Goal: Task Accomplishment & Management: Manage account settings

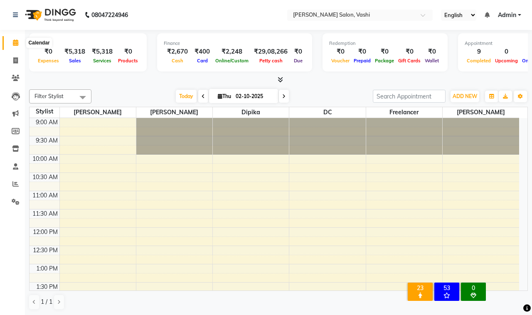
click at [15, 41] on icon at bounding box center [15, 42] width 5 height 6
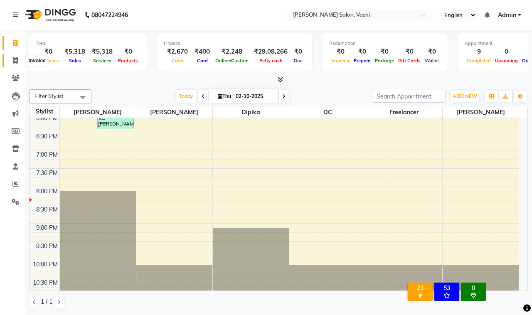
click at [17, 60] on icon at bounding box center [15, 60] width 5 height 6
select select "695"
select select "service"
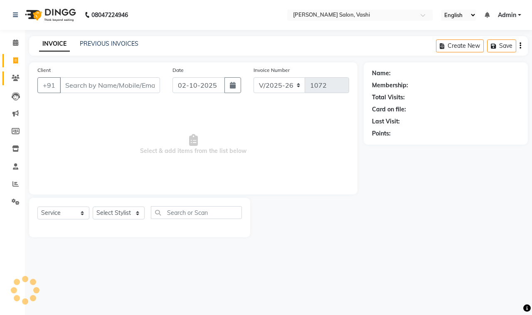
click at [9, 78] on span at bounding box center [15, 79] width 15 height 10
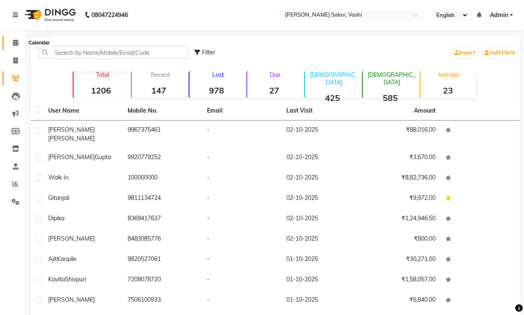
click at [16, 44] on icon at bounding box center [15, 42] width 5 height 6
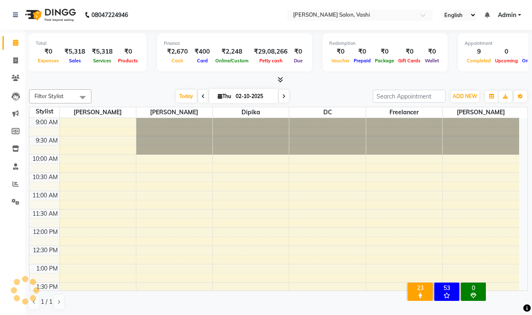
scroll to position [329, 0]
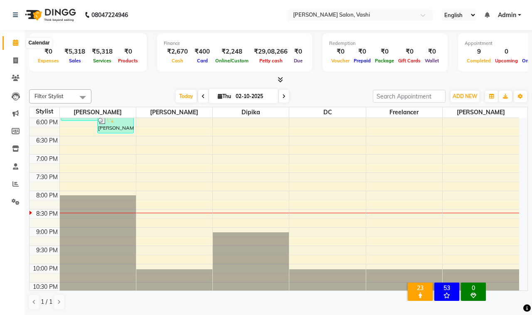
click at [16, 44] on icon at bounding box center [15, 42] width 5 height 6
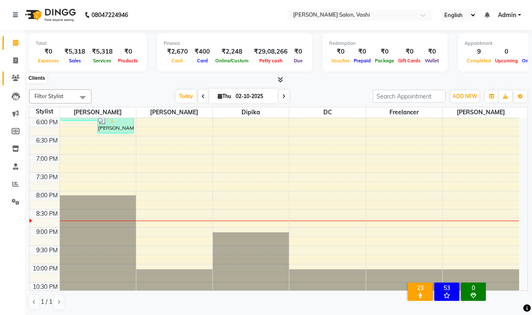
click at [17, 74] on span at bounding box center [15, 79] width 15 height 10
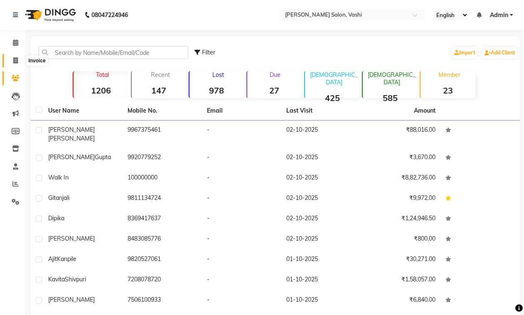
click at [17, 61] on icon at bounding box center [15, 60] width 5 height 6
select select "695"
select select "service"
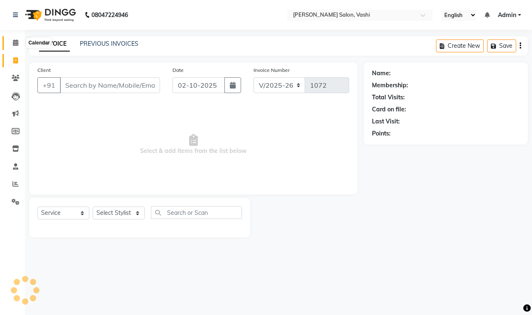
click at [16, 44] on icon at bounding box center [15, 42] width 5 height 6
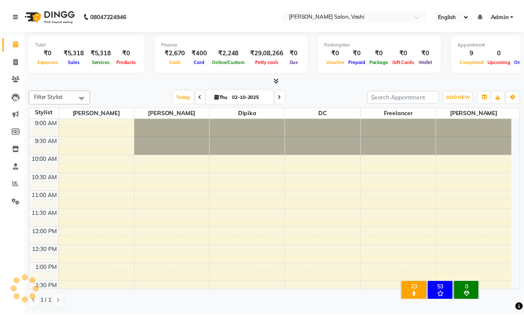
scroll to position [329, 0]
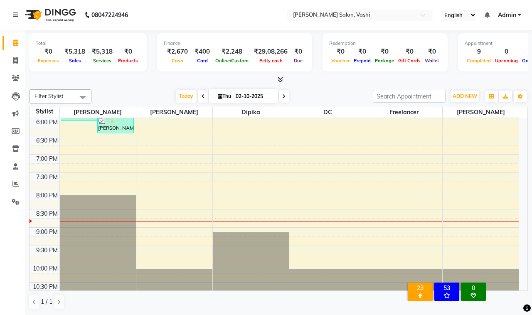
click at [178, 52] on div "₹2,670" at bounding box center [177, 52] width 27 height 10
click at [11, 57] on span at bounding box center [15, 61] width 15 height 10
select select "service"
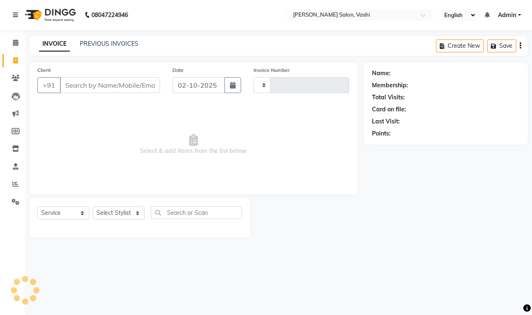
type input "1072"
select select "695"
click at [121, 42] on link "PREVIOUS INVOICES" at bounding box center [109, 43] width 59 height 7
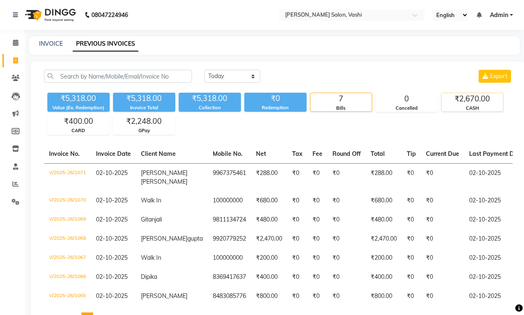
click at [466, 102] on div "₹2,670.00" at bounding box center [473, 99] width 62 height 12
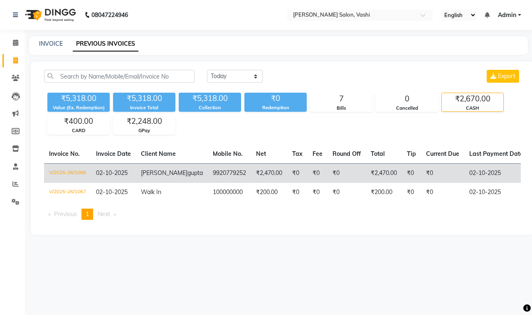
click at [287, 177] on td "₹0" at bounding box center [297, 173] width 20 height 20
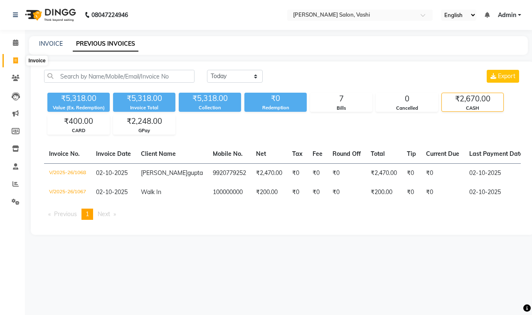
click at [15, 63] on icon at bounding box center [15, 60] width 5 height 6
select select "695"
select select "service"
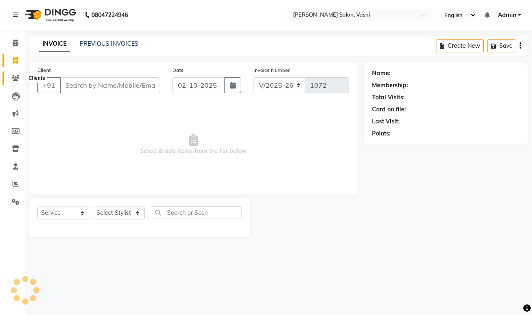
click at [13, 74] on span at bounding box center [15, 79] width 15 height 10
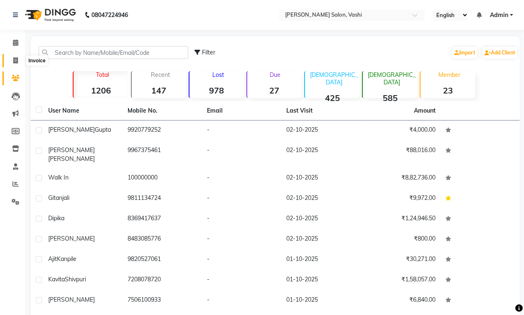
click at [17, 61] on icon at bounding box center [15, 60] width 5 height 6
select select "695"
select select "service"
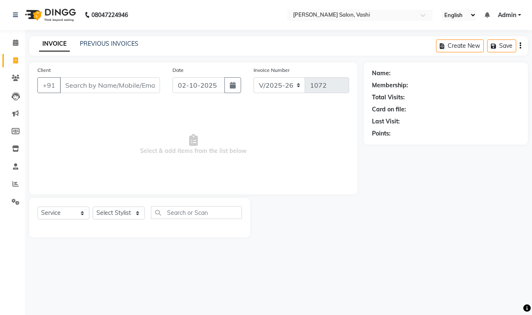
click at [105, 48] on div "PREVIOUS INVOICES" at bounding box center [109, 43] width 59 height 9
click at [114, 39] on div "PREVIOUS INVOICES" at bounding box center [109, 43] width 59 height 9
click at [114, 40] on link "PREVIOUS INVOICES" at bounding box center [109, 43] width 59 height 7
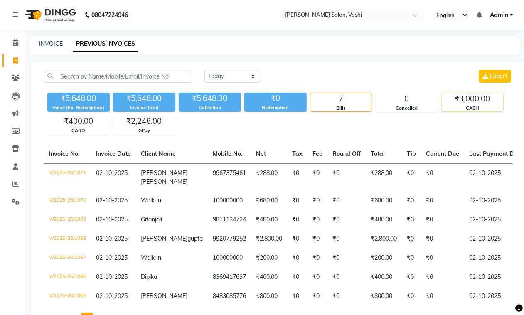
click at [480, 107] on div "CASH" at bounding box center [473, 108] width 62 height 7
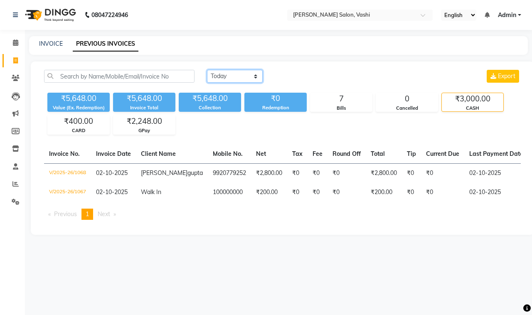
click at [232, 81] on select "[DATE] [DATE] Custom Range" at bounding box center [235, 76] width 56 height 13
select select "range"
click at [207, 70] on select "[DATE] [DATE] Custom Range" at bounding box center [235, 76] width 56 height 13
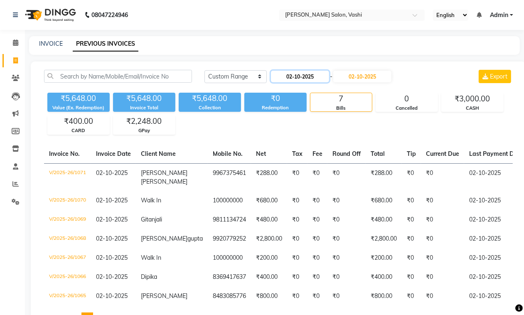
click at [296, 75] on input "02-10-2025" at bounding box center [300, 77] width 58 height 12
select select "10"
select select "2025"
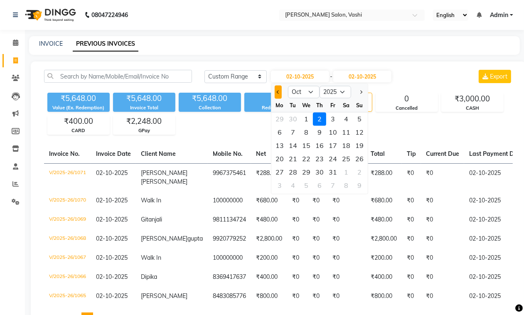
click at [278, 95] on button "Previous month" at bounding box center [278, 92] width 7 height 13
select select "9"
click at [320, 155] on div "25" at bounding box center [319, 159] width 13 height 13
type input "[DATE]"
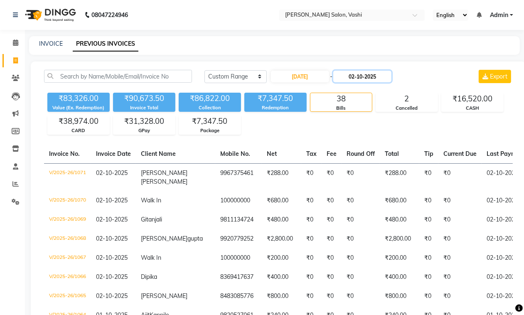
click at [365, 71] on input "02-10-2025" at bounding box center [362, 77] width 58 height 12
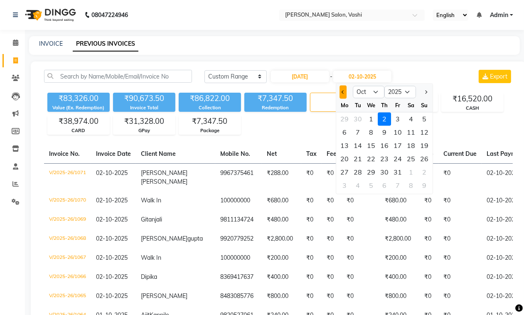
click at [341, 91] on button "Previous month" at bounding box center [343, 92] width 7 height 13
select select "9"
click at [385, 160] on div "25" at bounding box center [384, 159] width 13 height 13
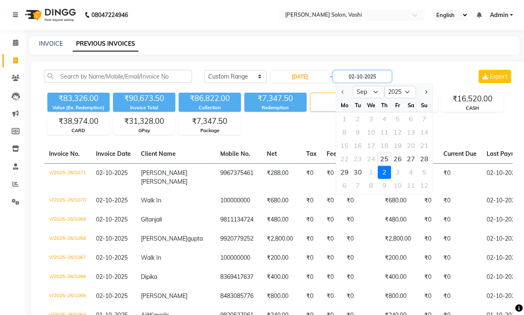
type input "[DATE]"
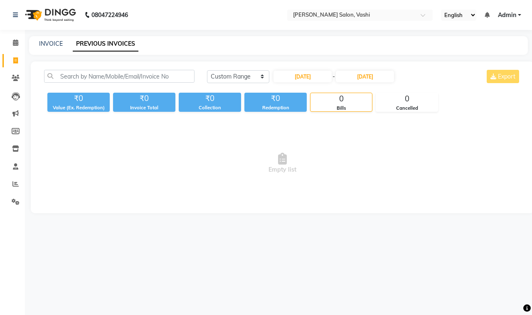
click at [449, 72] on div "[DATE] [DATE] Custom Range [DATE] - [DATE] Export" at bounding box center [364, 76] width 314 height 13
click at [13, 77] on icon at bounding box center [16, 78] width 8 height 6
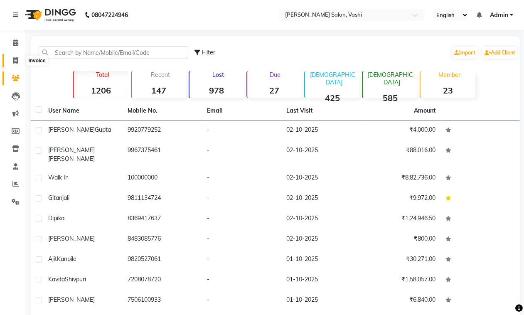
click at [15, 58] on icon at bounding box center [15, 60] width 5 height 6
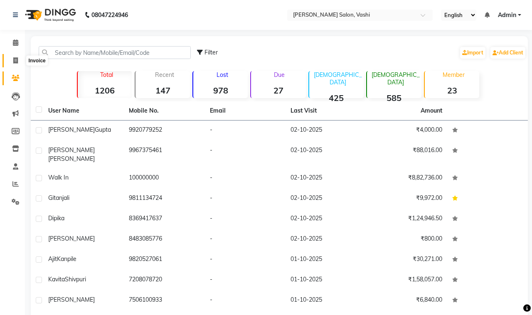
select select "695"
select select "service"
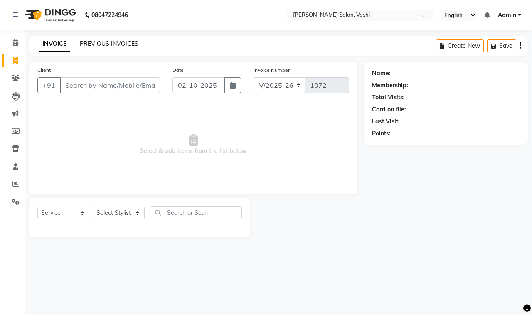
click at [109, 44] on link "PREVIOUS INVOICES" at bounding box center [109, 43] width 59 height 7
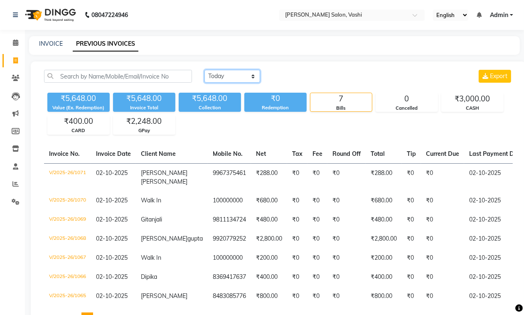
click at [232, 77] on select "[DATE] [DATE] Custom Range" at bounding box center [233, 76] width 56 height 13
select select "range"
click at [205, 70] on select "[DATE] [DATE] Custom Range" at bounding box center [233, 76] width 56 height 13
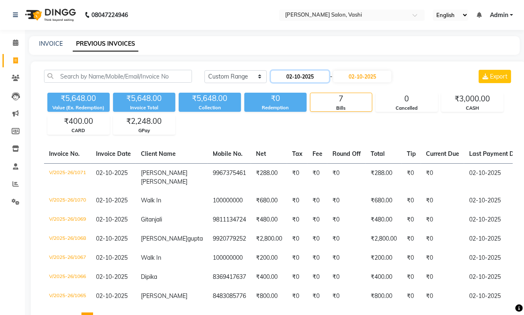
click at [302, 79] on input "02-10-2025" at bounding box center [300, 77] width 58 height 12
select select "10"
select select "2025"
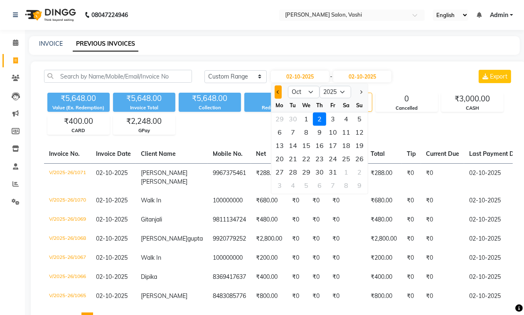
click at [276, 94] on button "Previous month" at bounding box center [278, 92] width 7 height 13
select select "9"
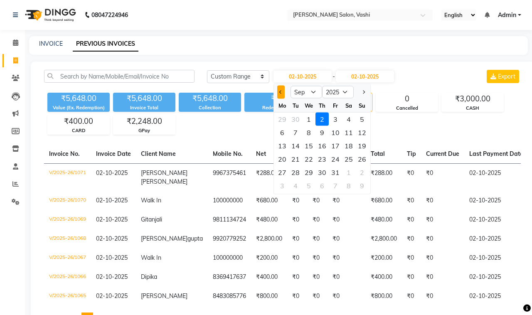
select select "695"
select select "service"
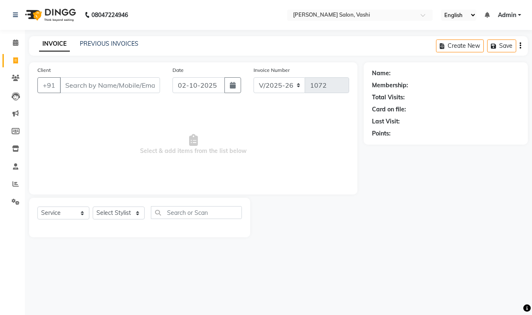
click at [118, 39] on div "PREVIOUS INVOICES" at bounding box center [109, 43] width 59 height 9
click at [118, 41] on link "PREVIOUS INVOICES" at bounding box center [109, 43] width 59 height 7
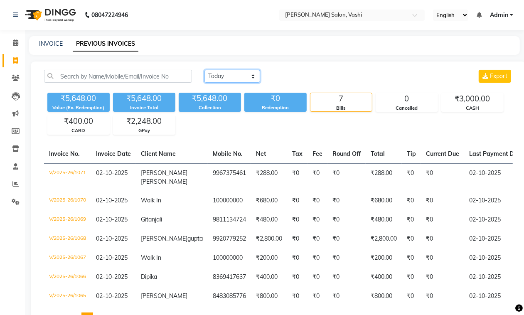
click at [230, 75] on select "[DATE] [DATE] Custom Range" at bounding box center [233, 76] width 56 height 13
select select "range"
click at [205, 70] on select "[DATE] [DATE] Custom Range" at bounding box center [233, 76] width 56 height 13
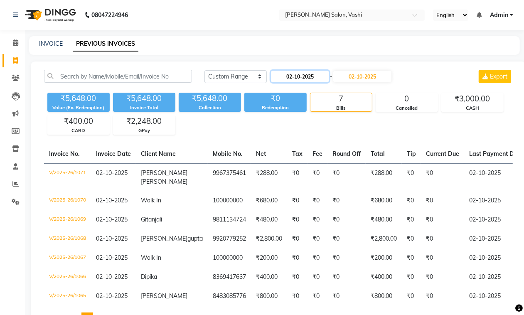
click at [300, 76] on input "02-10-2025" at bounding box center [300, 77] width 58 height 12
select select "10"
select select "2025"
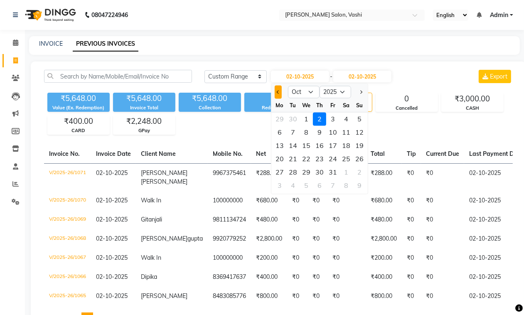
click at [277, 92] on span "Previous month" at bounding box center [278, 91] width 3 height 3
select select "9"
click at [319, 158] on div "25" at bounding box center [319, 159] width 13 height 13
type input "[DATE]"
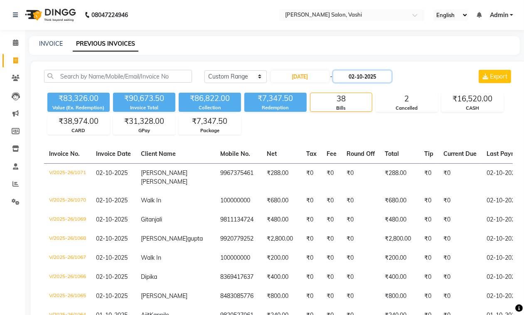
click at [369, 81] on input "02-10-2025" at bounding box center [362, 77] width 58 height 12
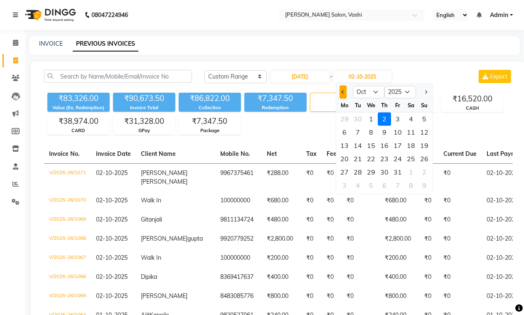
click at [345, 94] on button "Previous month" at bounding box center [343, 92] width 7 height 13
select select "9"
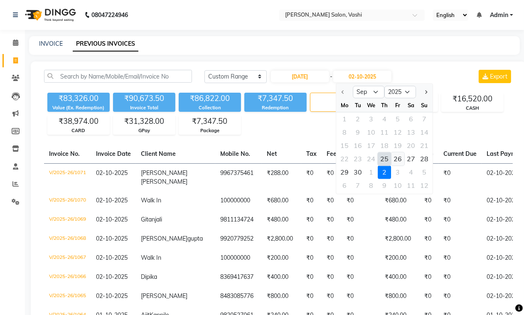
click at [400, 158] on div "26" at bounding box center [397, 159] width 13 height 13
type input "26-09-2025"
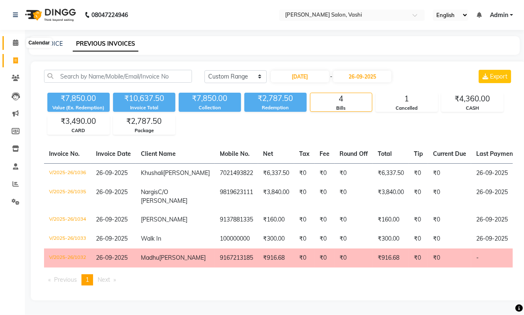
click at [13, 46] on icon at bounding box center [15, 42] width 5 height 6
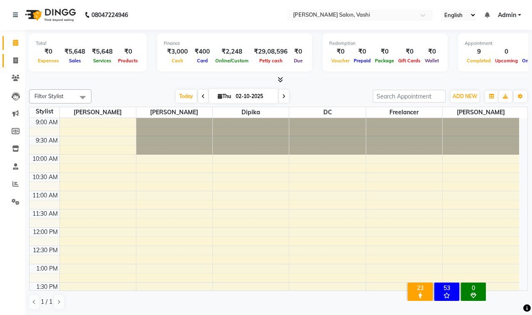
click at [13, 63] on icon at bounding box center [15, 60] width 5 height 6
select select "695"
select select "service"
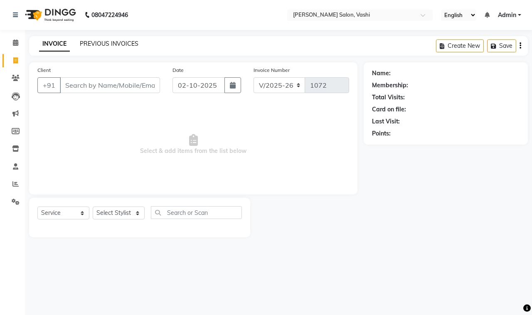
click at [121, 40] on link "PREVIOUS INVOICES" at bounding box center [109, 43] width 59 height 7
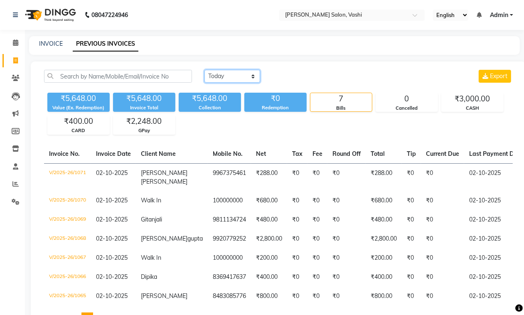
click at [236, 72] on select "[DATE] [DATE] Custom Range" at bounding box center [233, 76] width 56 height 13
select select "[DATE]"
click at [205, 70] on select "[DATE] [DATE] Custom Range" at bounding box center [233, 76] width 56 height 13
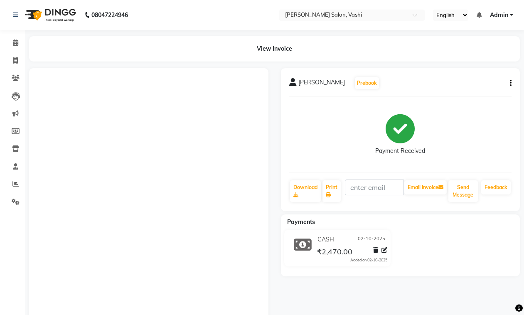
click at [511, 84] on icon "button" at bounding box center [511, 83] width 2 height 0
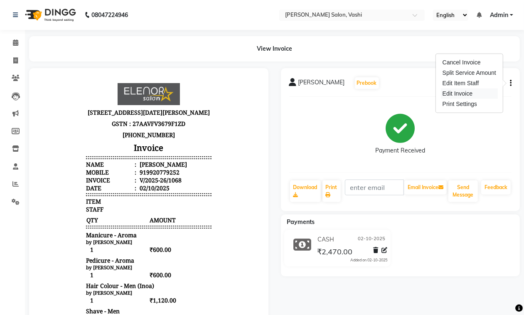
click at [465, 92] on div "Edit Invoice" at bounding box center [469, 94] width 57 height 10
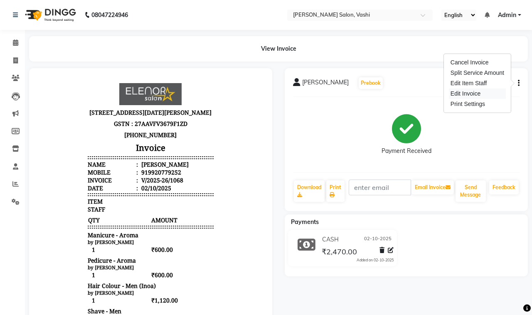
select select "service"
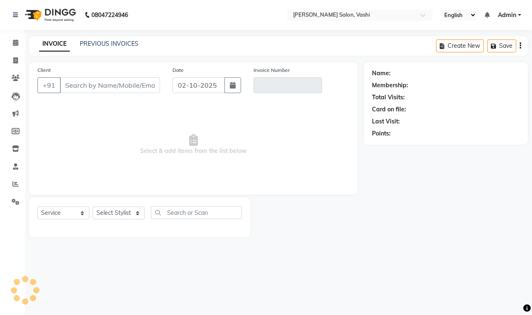
type input "9920779252"
type input "V/2025-26/1068"
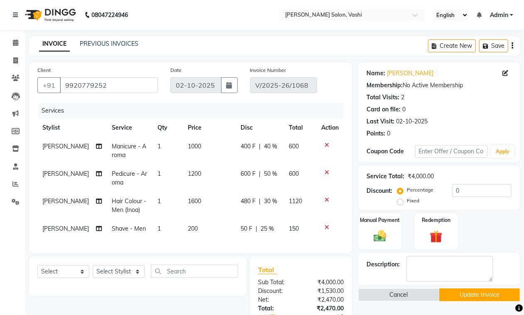
click at [326, 142] on icon at bounding box center [327, 145] width 5 height 6
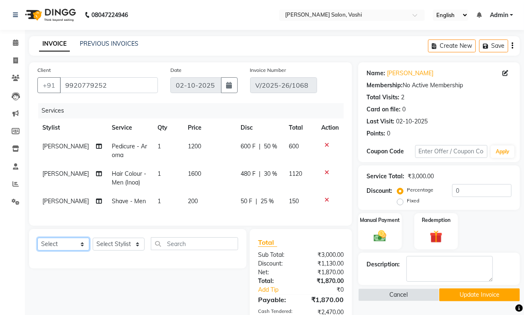
click at [71, 251] on select "Select Service Product Membership Package Voucher Prepaid Gift Card" at bounding box center [63, 244] width 52 height 13
select select "service"
click at [37, 245] on select "Select Service Product Membership Package Voucher Prepaid Gift Card" at bounding box center [63, 244] width 52 height 13
click at [113, 247] on select "Select Stylist DC Dipika Freelancer Hasan Rehan Salmani Vinith Zoya Shaikh" at bounding box center [119, 244] width 52 height 13
select select "10404"
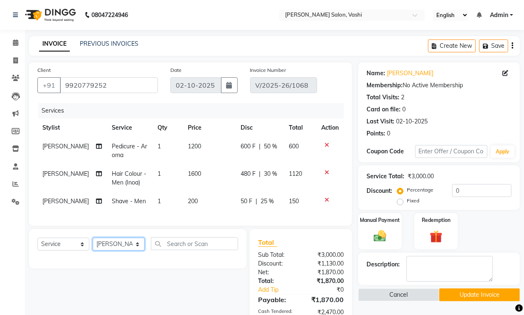
click at [93, 245] on select "Select Stylist DC Dipika Freelancer Hasan Rehan Salmani Vinith Zoya Shaikh" at bounding box center [119, 244] width 52 height 13
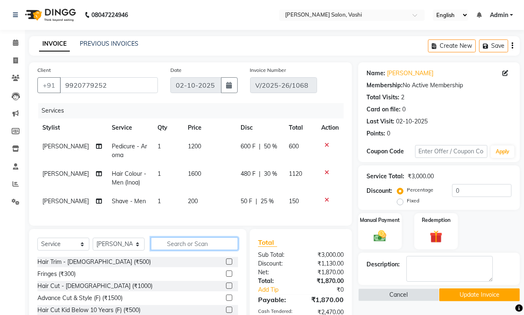
click at [203, 250] on input "text" at bounding box center [194, 243] width 87 height 13
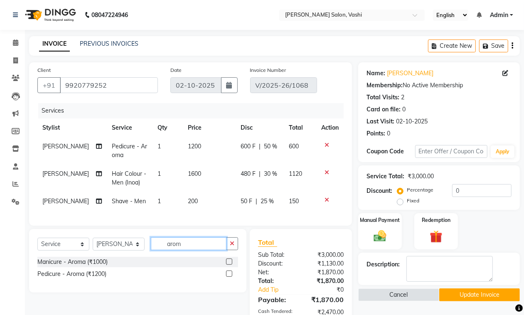
type input "arom"
click at [229, 265] on label at bounding box center [229, 262] width 6 height 6
click at [229, 265] on input "checkbox" at bounding box center [228, 261] width 5 height 5
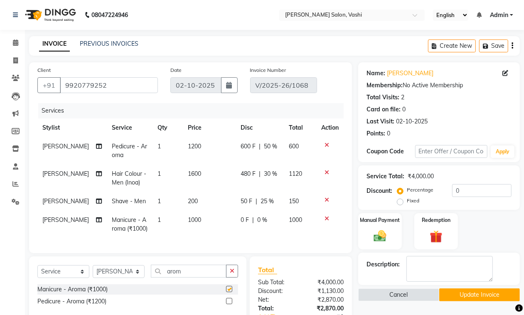
checkbox input "false"
drag, startPoint x: 466, startPoint y: 190, endPoint x: 442, endPoint y: 171, distance: 31.1
click at [445, 184] on div "Percentage Fixed 0" at bounding box center [455, 195] width 113 height 22
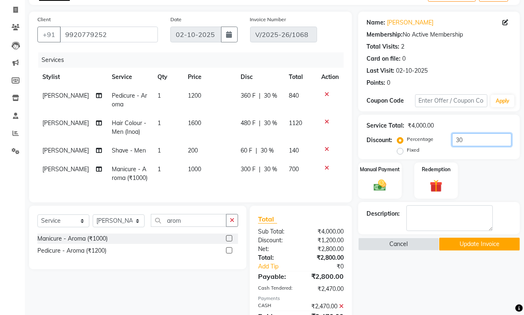
scroll to position [52, 0]
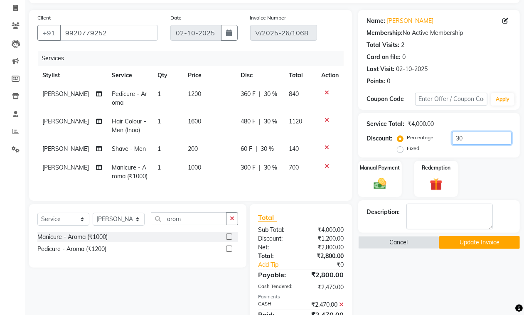
type input "30"
click at [472, 244] on button "Update Invoice" at bounding box center [479, 242] width 81 height 13
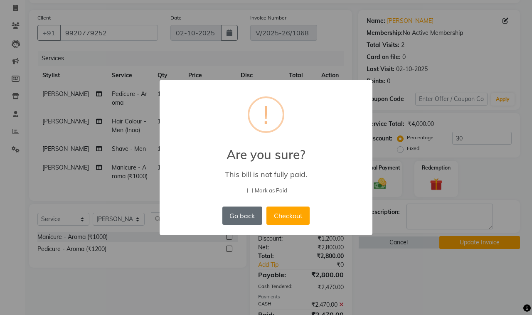
click at [244, 215] on button "Go back" at bounding box center [242, 216] width 40 height 18
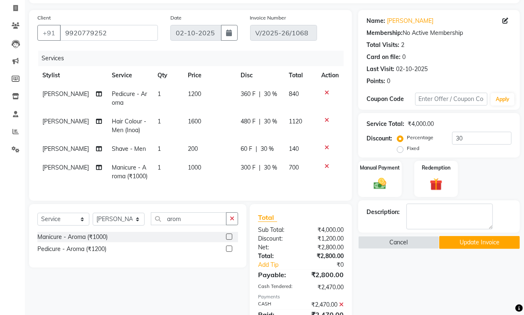
click at [342, 308] on icon at bounding box center [341, 305] width 5 height 6
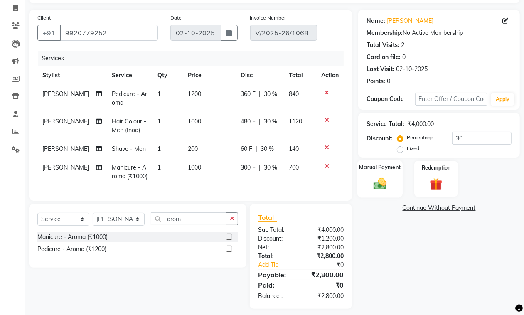
click at [374, 180] on img at bounding box center [380, 183] width 21 height 15
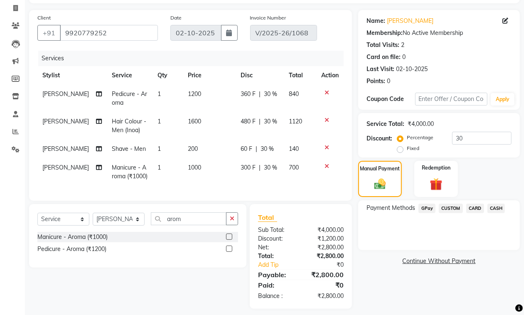
click at [501, 205] on span "CASH" at bounding box center [497, 209] width 18 height 10
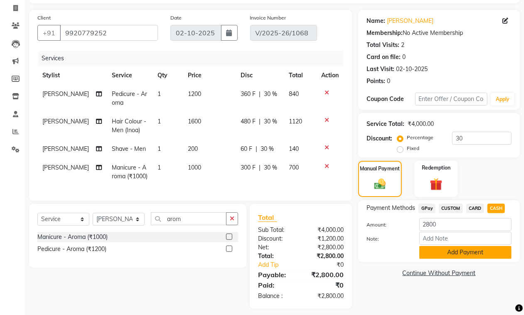
click at [446, 249] on button "Add Payment" at bounding box center [465, 252] width 92 height 13
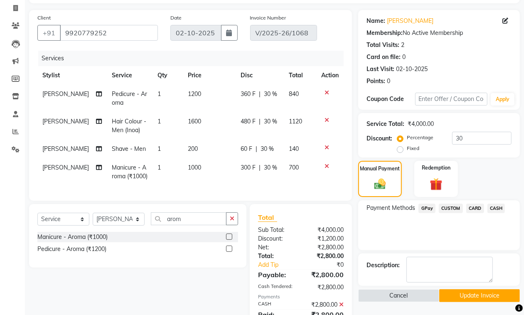
click at [464, 296] on button "Update Invoice" at bounding box center [479, 295] width 81 height 13
